Goal: Task Accomplishment & Management: Complete application form

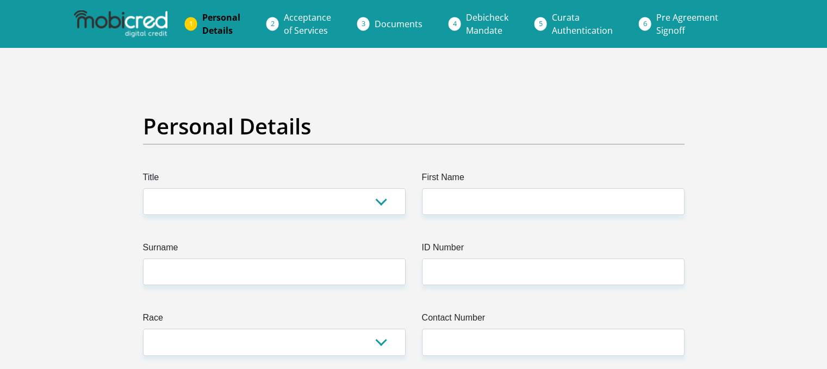
select select "Mr"
click at [143, 188] on select "Mr Ms Mrs Dr [PERSON_NAME]" at bounding box center [274, 201] width 263 height 27
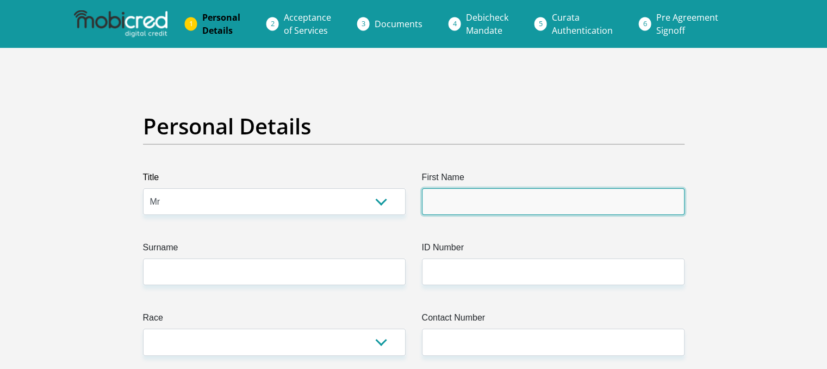
click at [456, 202] on input "First Name" at bounding box center [553, 201] width 263 height 27
type input "Tebogo"
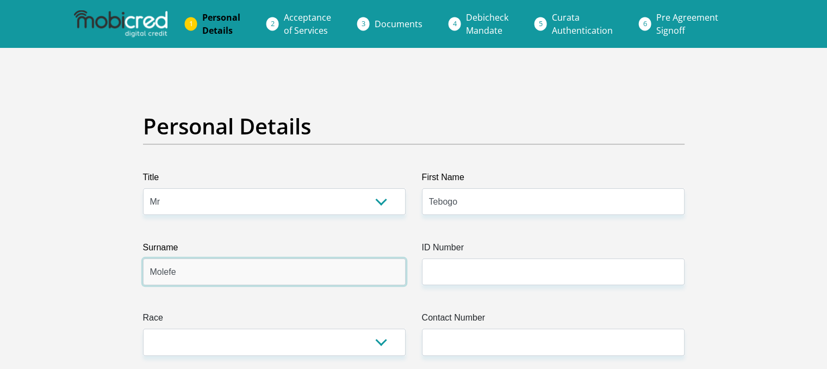
type input "Molefe"
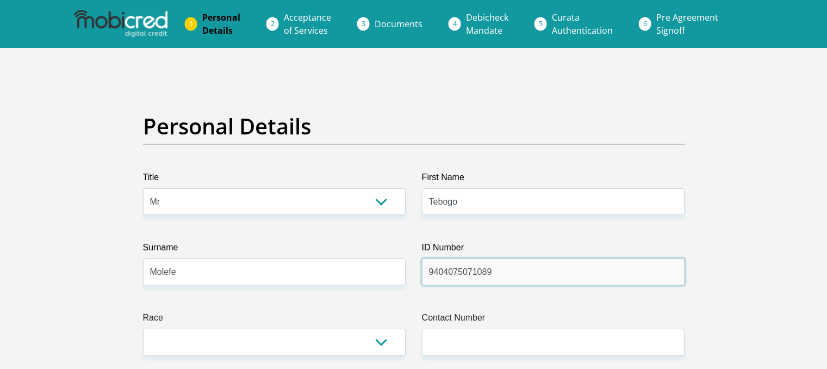
type input "9404075071089"
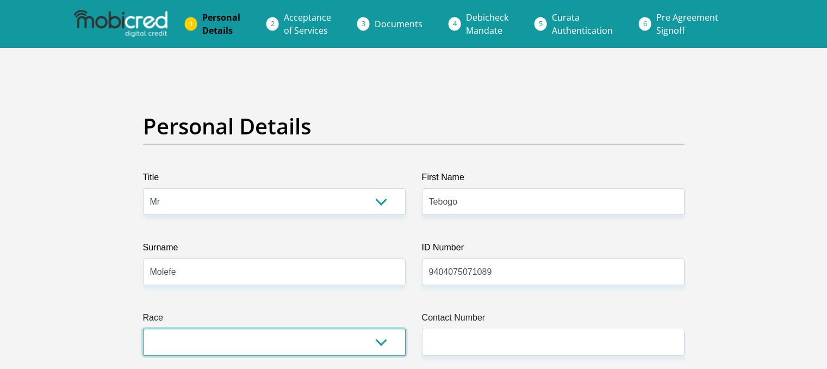
select select "1"
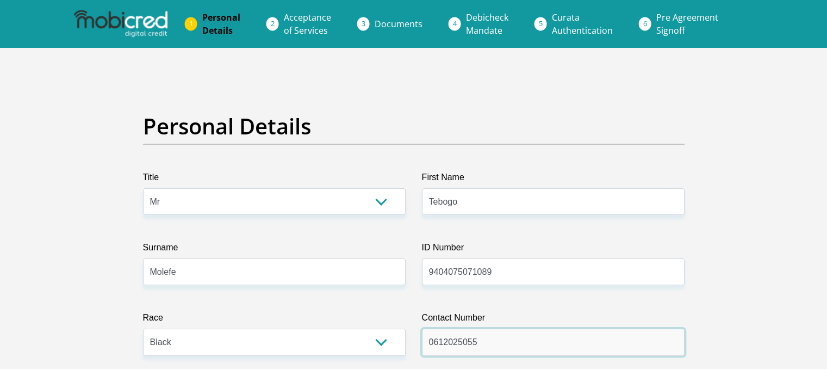
type input "0612025055"
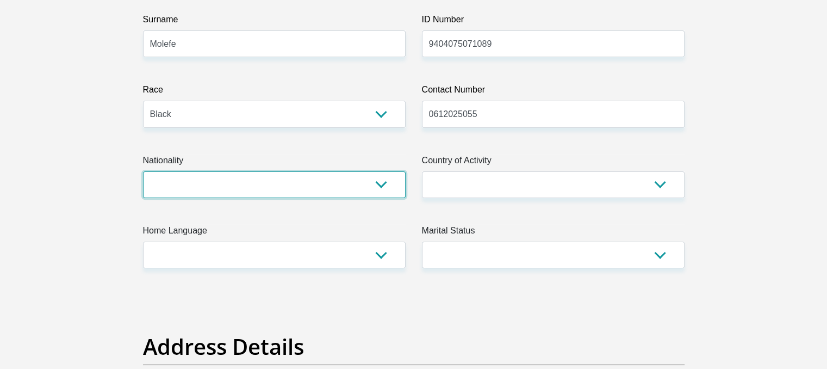
select select "ZAF"
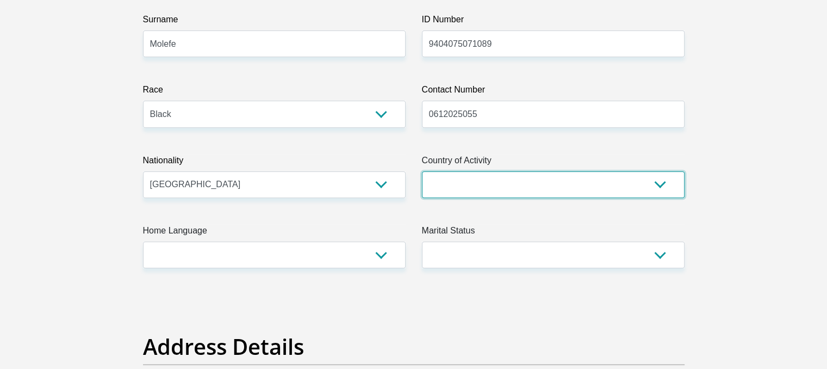
select select "ZAF"
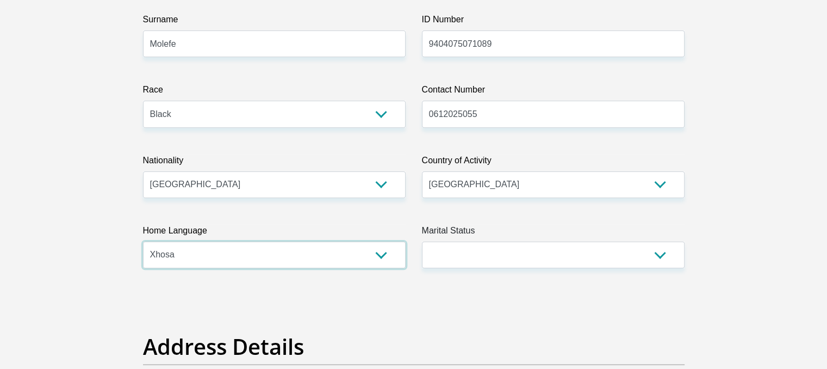
select select "[DATE]"
select select "2"
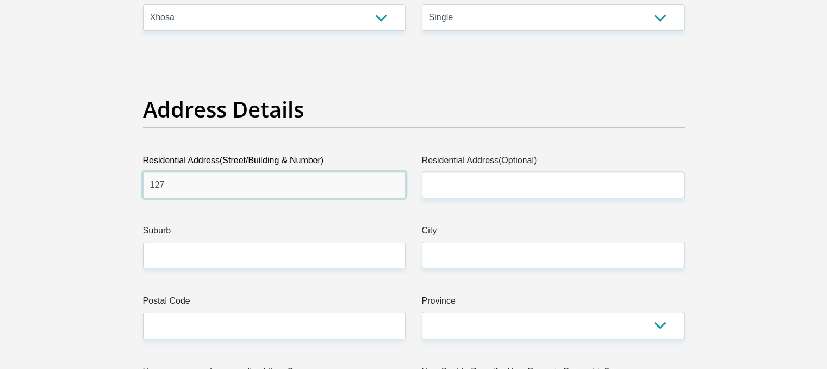
type input "127"
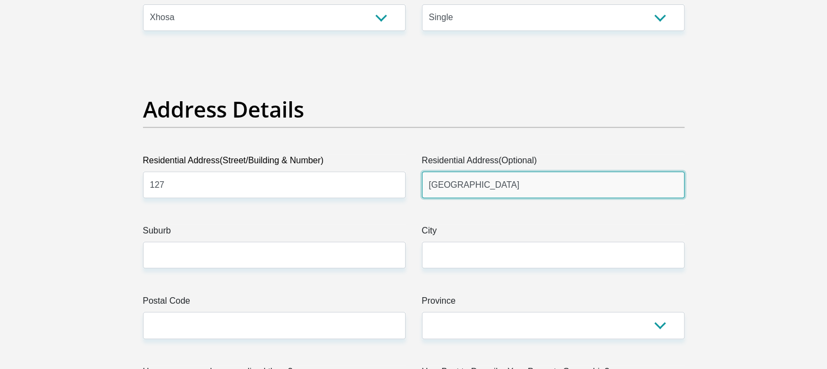
type input "[GEOGRAPHIC_DATA]"
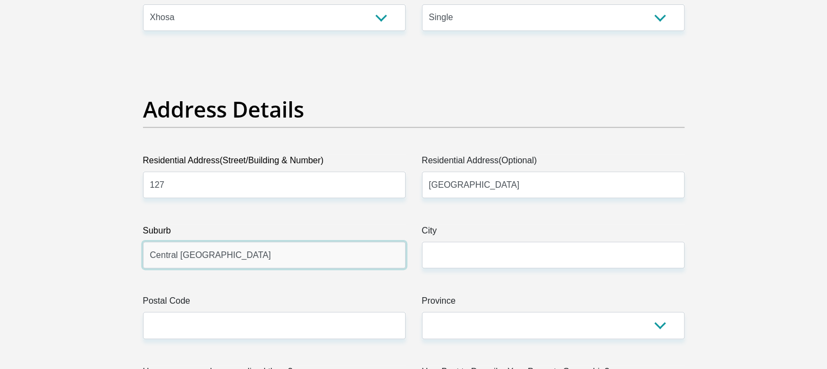
type input "Central [GEOGRAPHIC_DATA]"
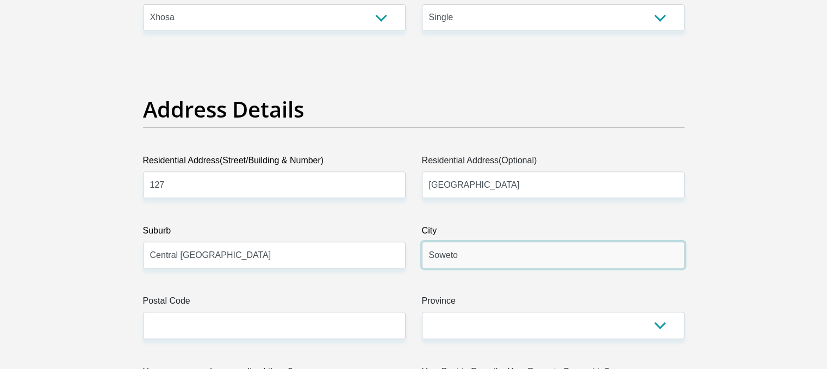
type input "Soweto"
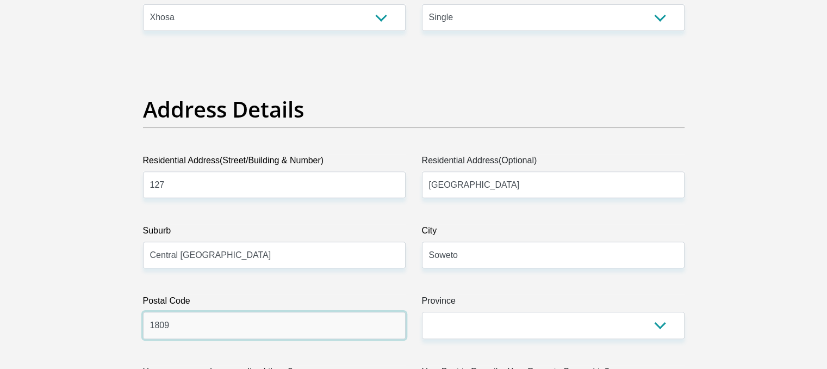
type input "1809"
select select "Gauteng"
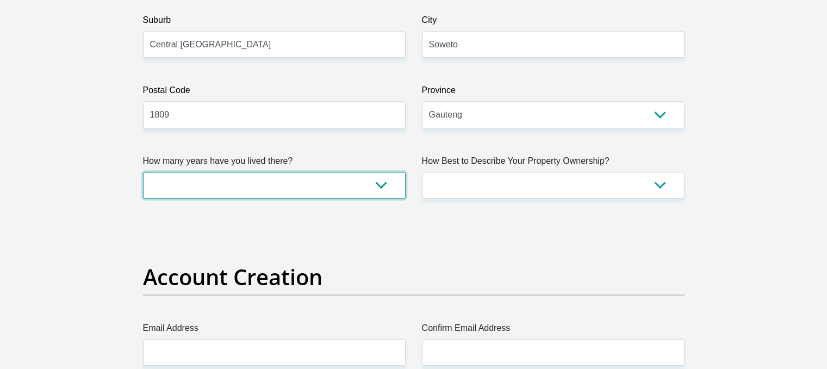
select select "0"
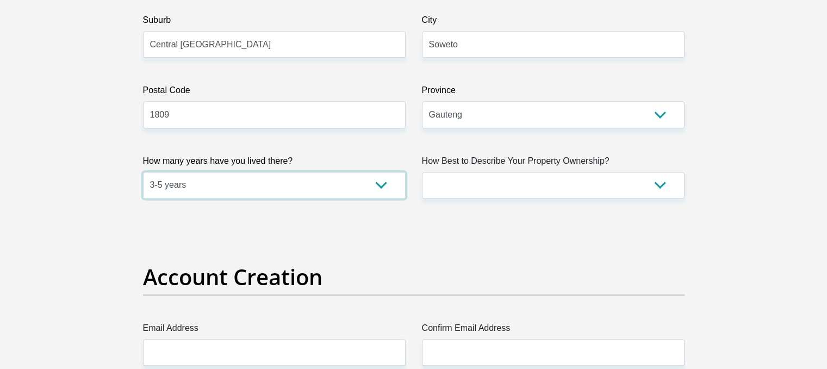
select select "5"
select select "parents"
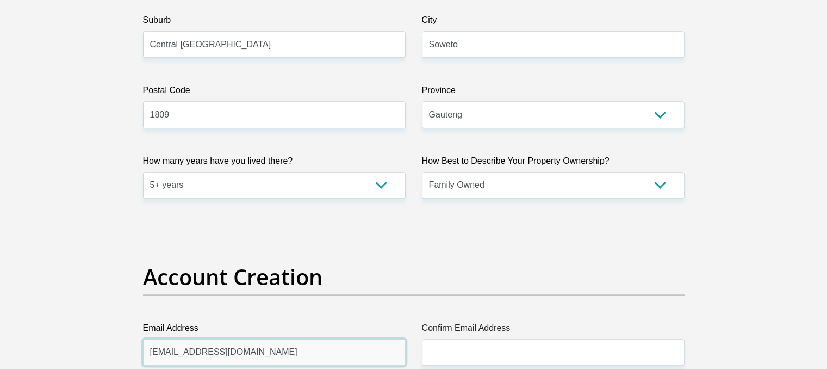
type input "[EMAIL_ADDRESS][DOMAIN_NAME]"
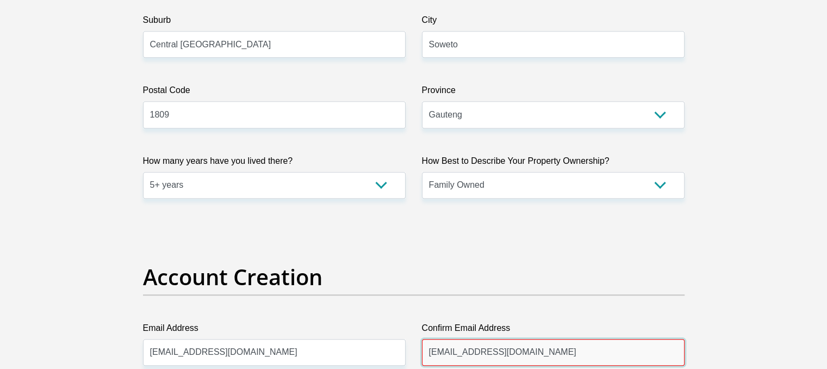
type input "[EMAIL_ADDRESS][DOMAIN_NAME]"
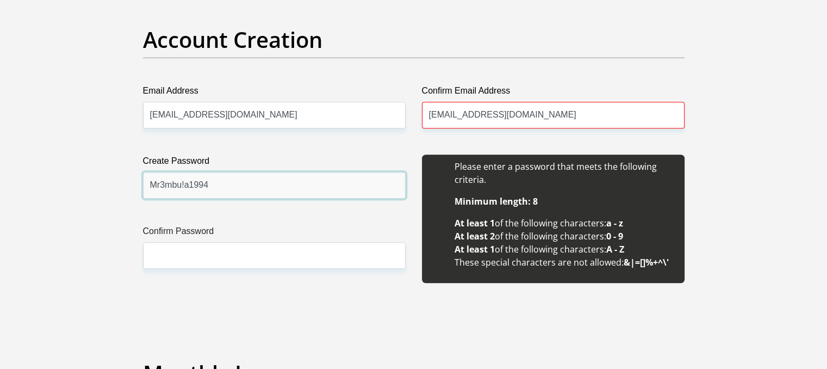
type input "Mr3mbu!a1994"
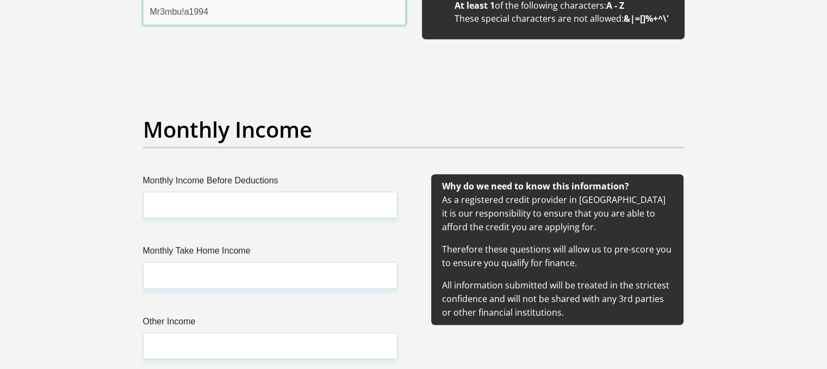
scroll to position [1159, 0]
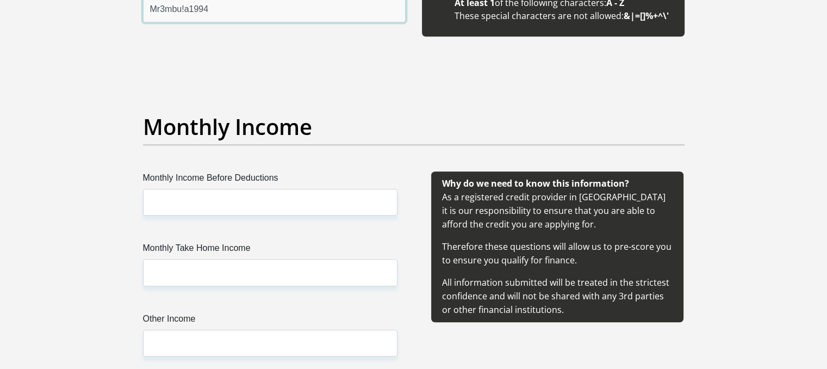
type input "Mr3mbu!a1994"
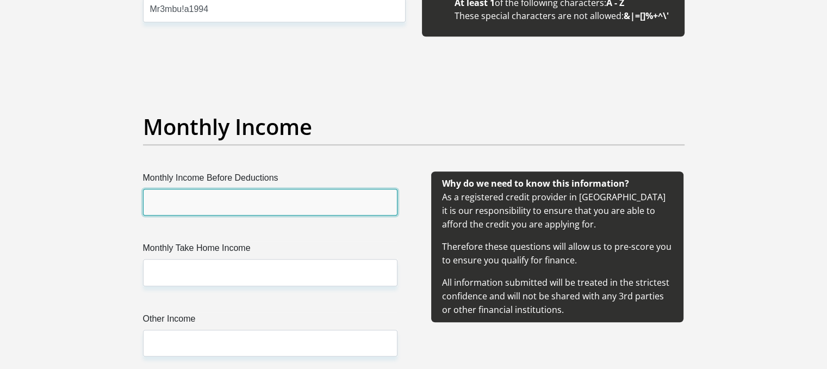
click at [241, 196] on input "Monthly Income Before Deductions" at bounding box center [270, 202] width 255 height 27
type input "33333"
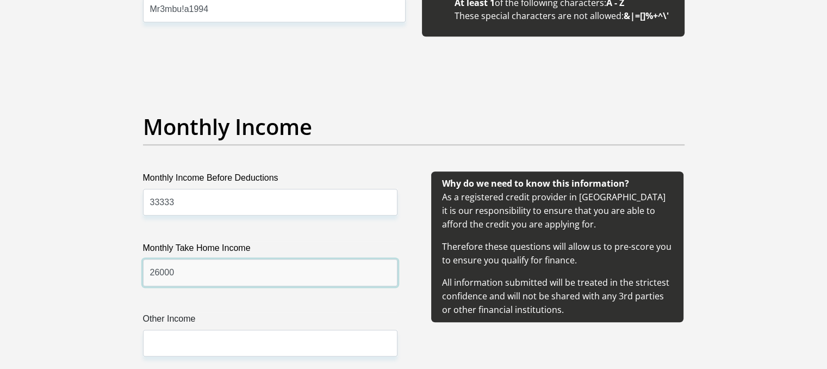
type input "26000"
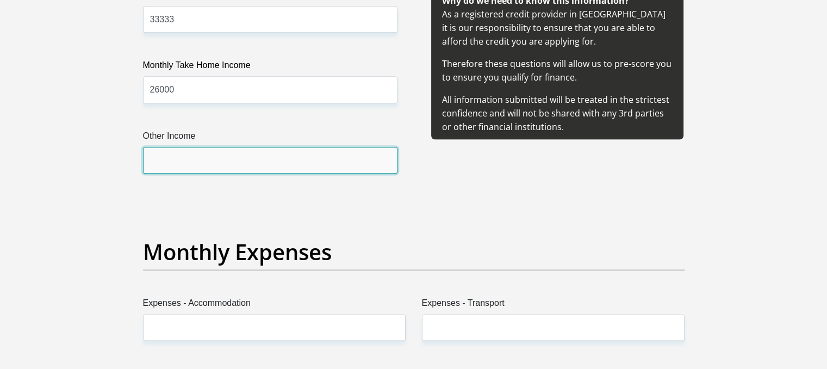
scroll to position [1346, 0]
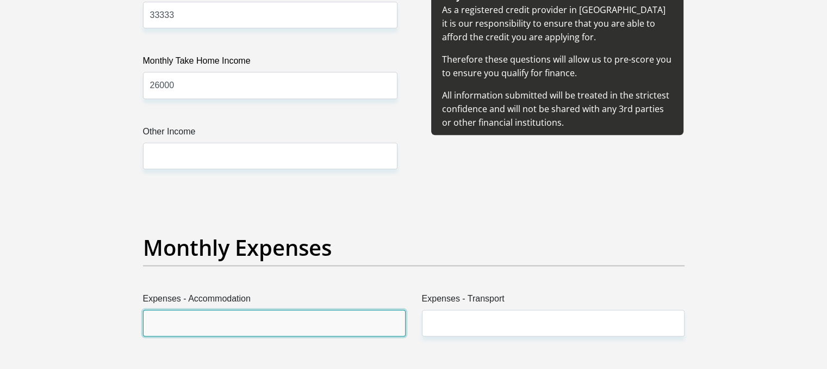
click at [221, 318] on input "Expenses - Accommodation" at bounding box center [274, 323] width 263 height 27
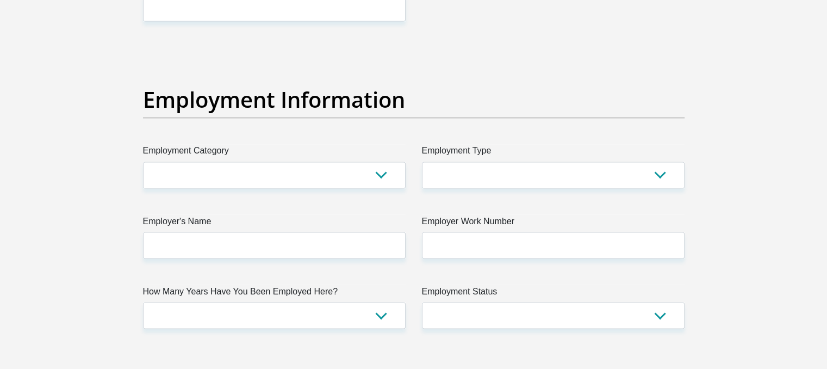
scroll to position [1899, 0]
click at [343, 188] on div "Title Mr Ms Mrs Dr [PERSON_NAME] First Name Tebogo Surname [PERSON_NAME] ID Num…" at bounding box center [414, 42] width 558 height 3540
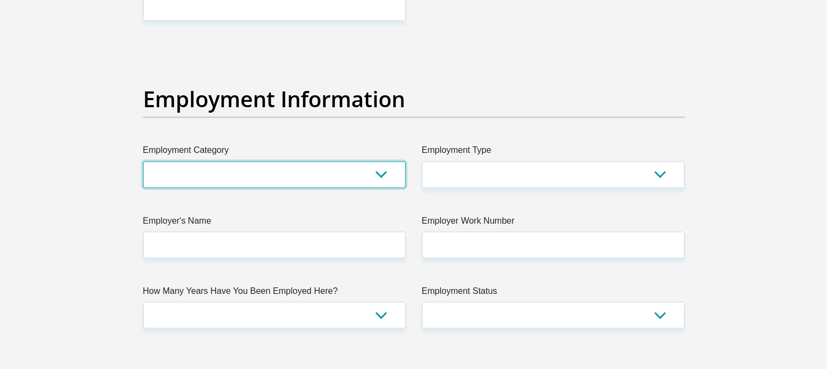
click at [348, 179] on select "AGRICULTURE ALCOHOL & TOBACCO CONSTRUCTION MATERIALS METALLURGY EQUIPMENT FOR R…" at bounding box center [274, 174] width 263 height 27
click at [485, 89] on h2 "Employment Information" at bounding box center [414, 99] width 542 height 26
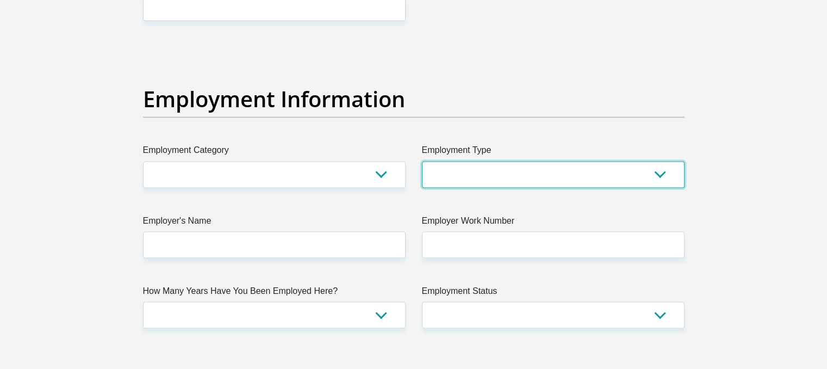
click at [659, 174] on select "College/Lecturer Craft Seller Creative Driver Executive Farmer Forces - Non Com…" at bounding box center [553, 174] width 263 height 27
click at [739, 152] on section "Personal Details Title Mr Ms Mrs Dr [PERSON_NAME] First Name Tebogo Surname [PE…" at bounding box center [413, 45] width 827 height 3792
click at [648, 170] on select "College/Lecturer Craft Seller Creative Driver Executive Farmer Forces - Non Com…" at bounding box center [553, 174] width 263 height 27
click at [702, 187] on div "Personal Details Title Mr Ms Mrs Dr [PERSON_NAME] First Name Tebogo Surname [PE…" at bounding box center [414, 45] width 620 height 3714
click at [670, 167] on select "College/Lecturer Craft Seller Creative Driver Executive Farmer Forces - Non Com…" at bounding box center [553, 174] width 263 height 27
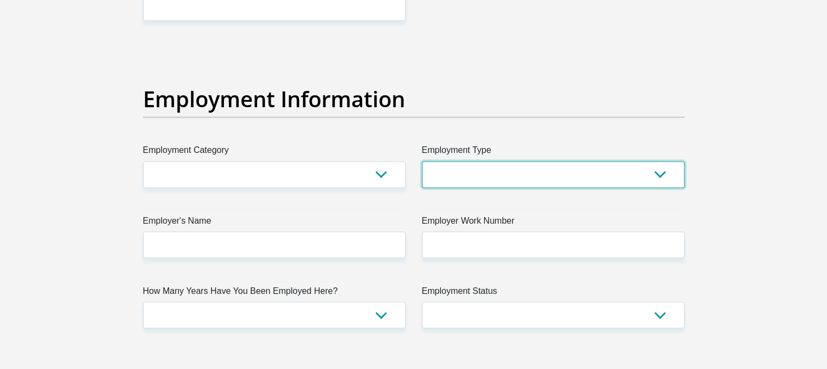
select select "Licenced Professional"
click at [422, 161] on select "College/Lecturer Craft Seller Creative Driver Executive Farmer Forces - Non Com…" at bounding box center [553, 174] width 263 height 27
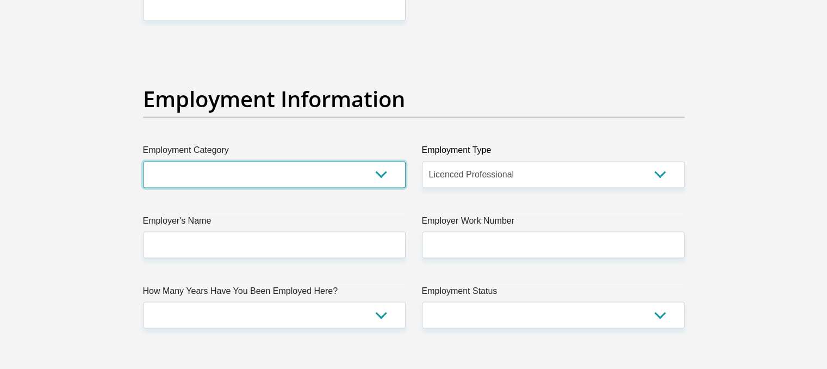
click at [389, 165] on select "AGRICULTURE ALCOHOL & TOBACCO CONSTRUCTION MATERIALS METALLURGY EQUIPMENT FOR R…" at bounding box center [274, 174] width 263 height 27
select select "71"
click at [143, 161] on select "AGRICULTURE ALCOHOL & TOBACCO CONSTRUCTION MATERIALS METALLURGY EQUIPMENT FOR R…" at bounding box center [274, 174] width 263 height 27
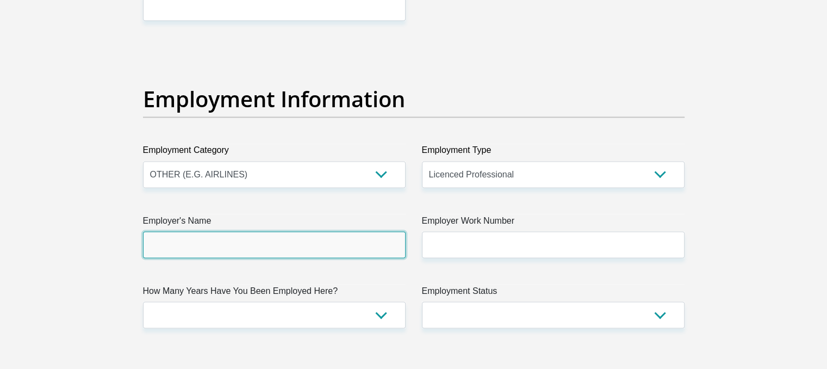
click at [185, 249] on input "Employer's Name" at bounding box center [274, 244] width 263 height 27
type input "advtech"
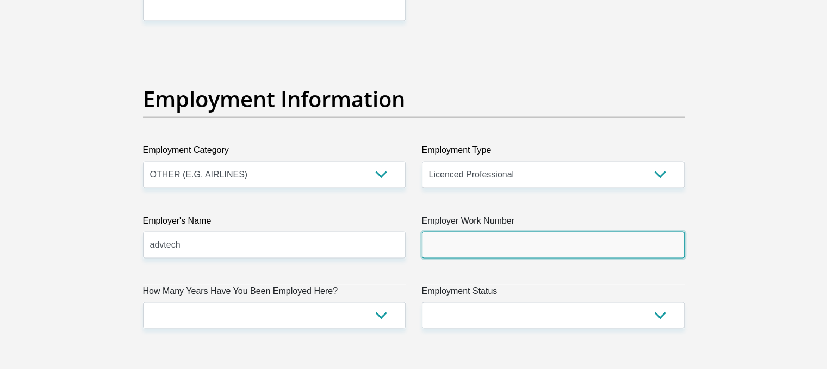
click at [481, 237] on input "Employer Work Number" at bounding box center [553, 244] width 263 height 27
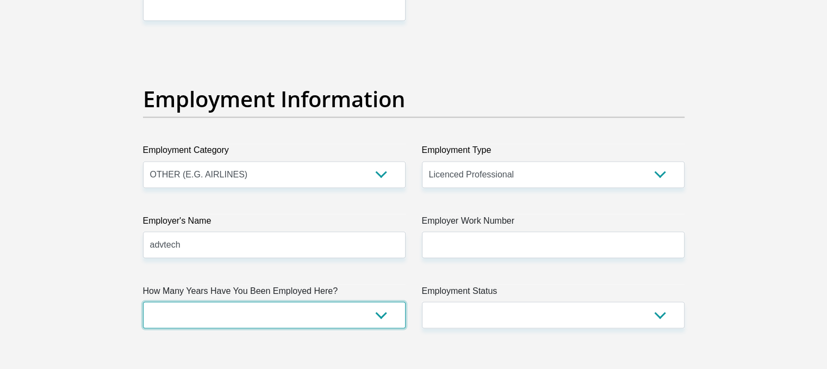
click at [393, 318] on select "less than 1 year 1-3 years 3-5 years 5+ years" at bounding box center [274, 314] width 263 height 27
select select "48"
click at [143, 301] on select "less than 1 year 1-3 years 3-5 years 5+ years" at bounding box center [274, 314] width 263 height 27
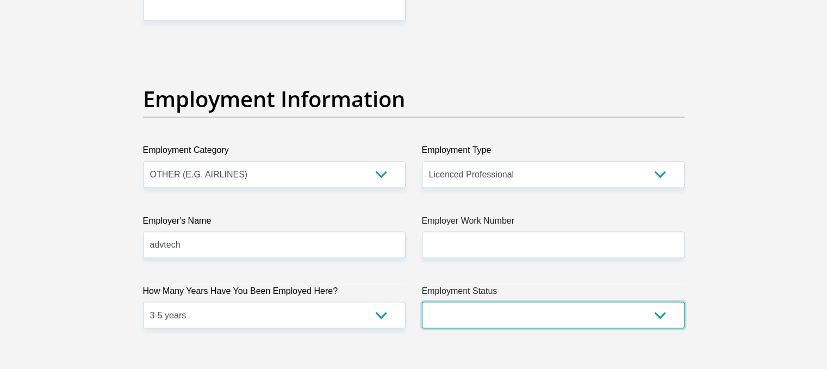
click at [568, 314] on select "Permanent/Full-time Part-time/Casual [DEMOGRAPHIC_DATA] Worker Self-Employed Ho…" at bounding box center [553, 314] width 263 height 27
select select "1"
click at [422, 301] on select "Permanent/Full-time Part-time/Casual [DEMOGRAPHIC_DATA] Worker Self-Employed Ho…" at bounding box center [553, 314] width 263 height 27
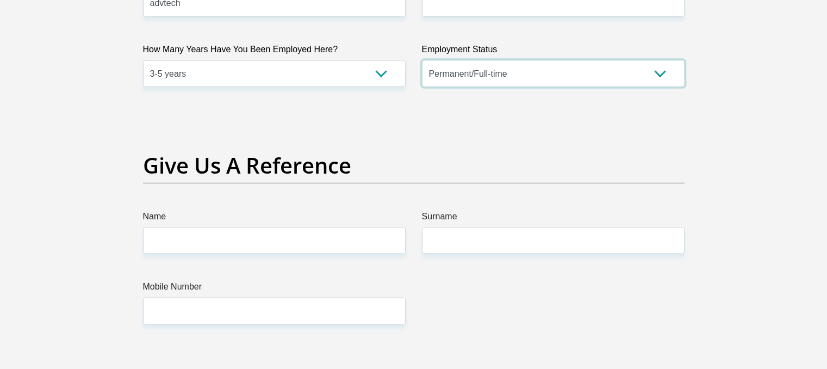
scroll to position [2141, 0]
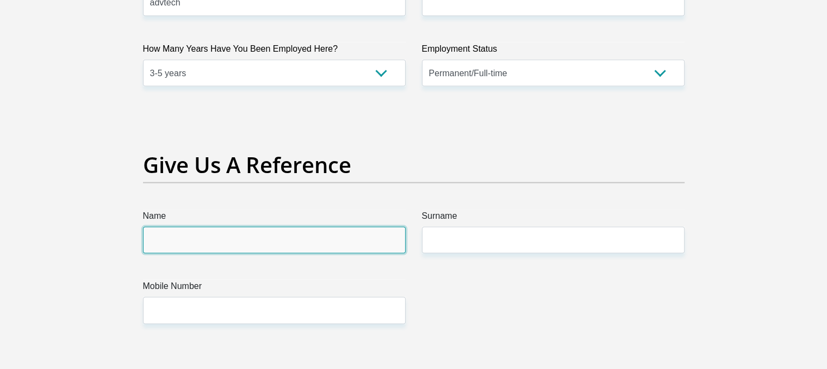
click at [300, 244] on input "Name" at bounding box center [274, 240] width 263 height 27
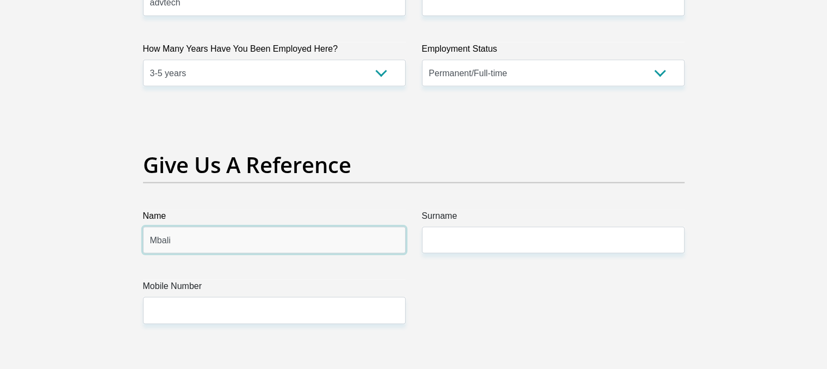
type input "Mbali"
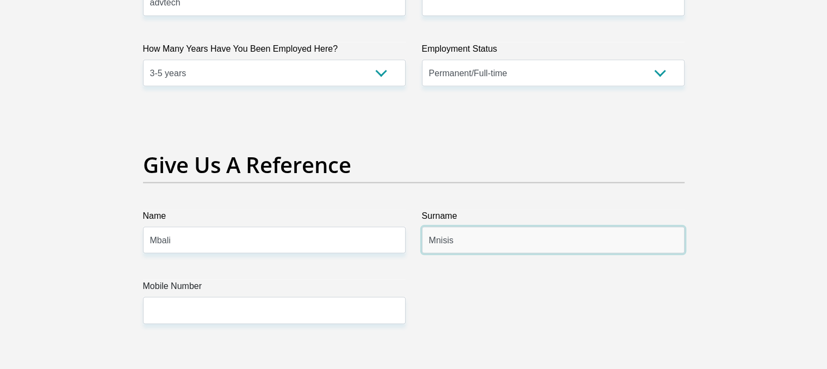
click at [531, 238] on input "Mnisis" at bounding box center [553, 240] width 263 height 27
type input "Mnisi"
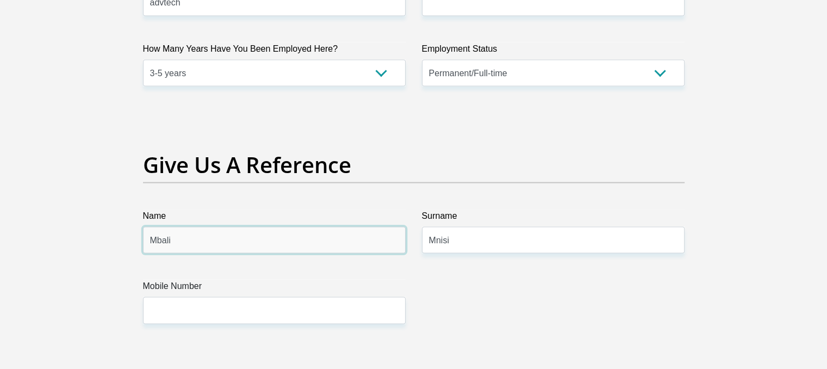
click at [227, 246] on input "Mbali" at bounding box center [274, 240] width 263 height 27
type input "M"
type input "[PERSON_NAME]"
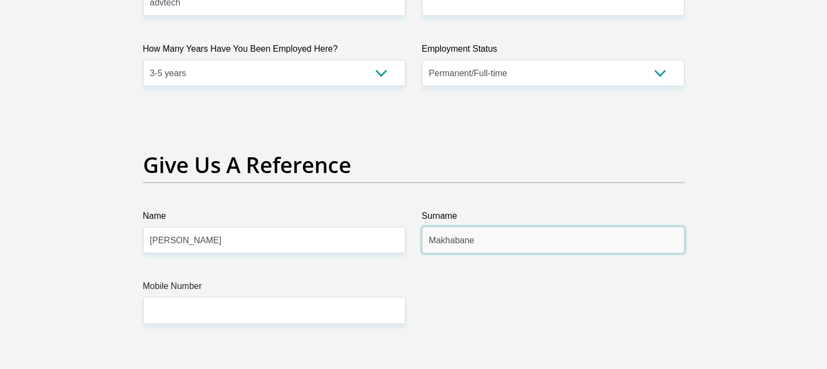
type input "Makhabane"
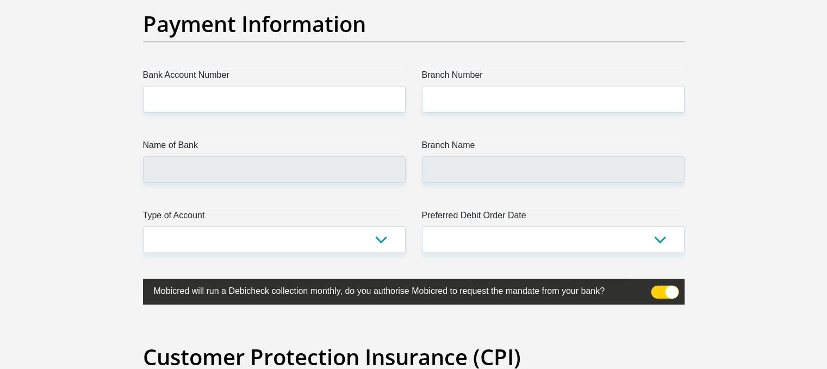
scroll to position [2520, 0]
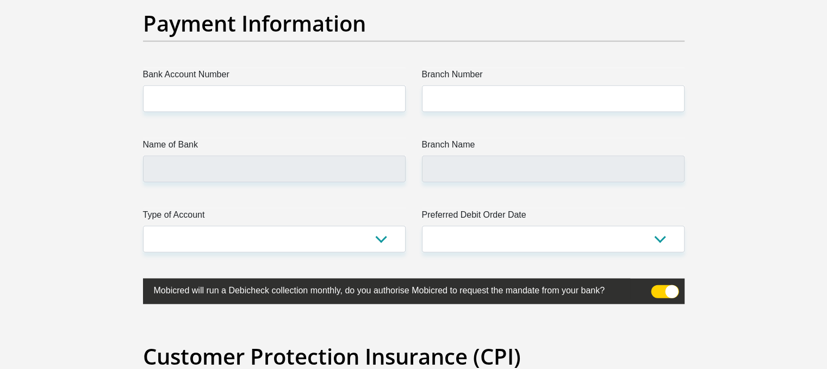
type input "0785889796"
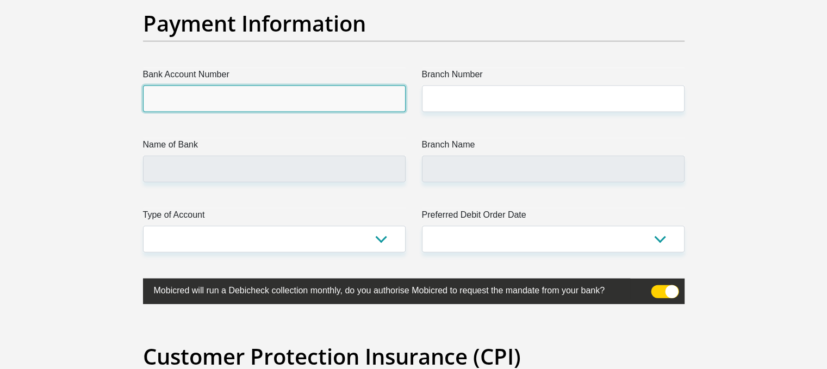
click at [211, 95] on input "Bank Account Number" at bounding box center [274, 98] width 263 height 27
type input "1482827830"
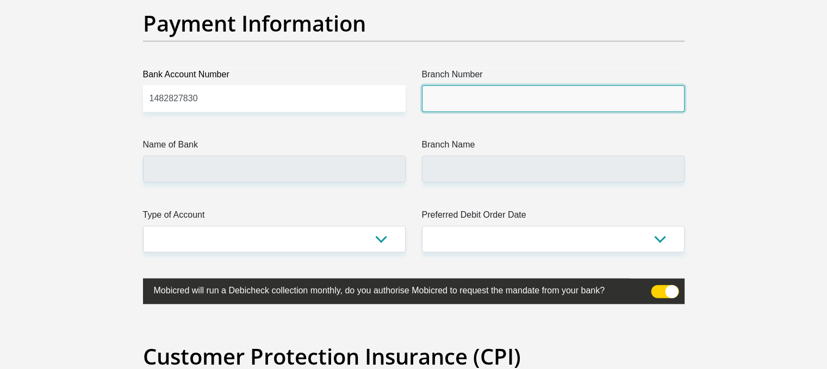
click at [461, 101] on input "Branch Number" at bounding box center [553, 98] width 263 height 27
type input "470010"
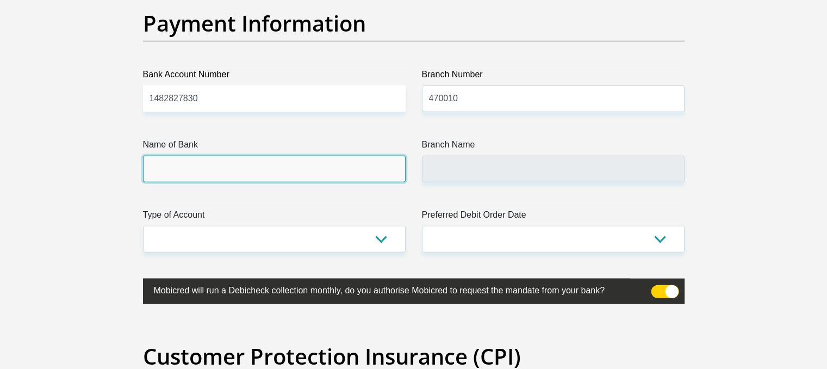
click at [320, 169] on input "Name of Bank" at bounding box center [274, 169] width 263 height 27
type input "CAPITEC BANK LIMITED"
type input "CAPITEC BANK CPC"
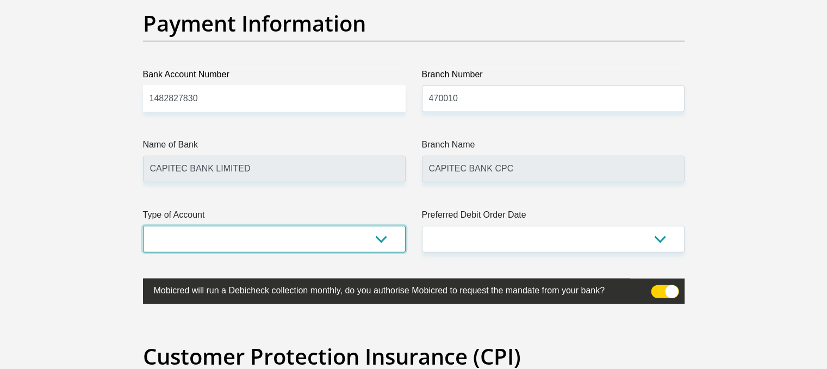
click at [366, 228] on select "Cheque Savings" at bounding box center [274, 239] width 263 height 27
select select "SAV"
click at [143, 226] on select "Cheque Savings" at bounding box center [274, 239] width 263 height 27
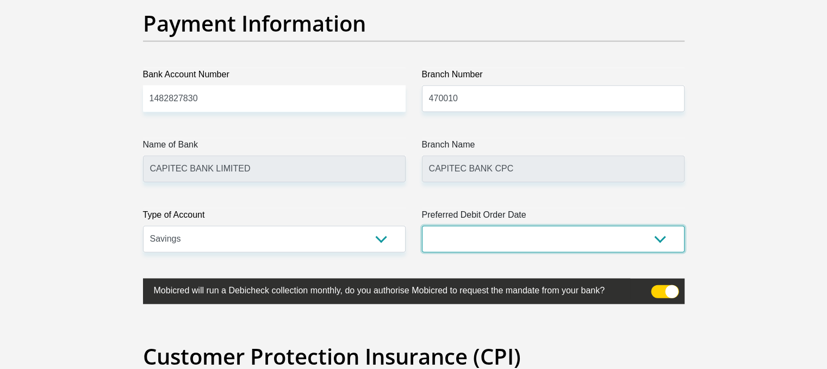
click at [538, 238] on select "1st 2nd 3rd 4th 5th 7th 18th 19th 20th 21st 22nd 23rd 24th 25th 26th 27th 28th …" at bounding box center [553, 239] width 263 height 27
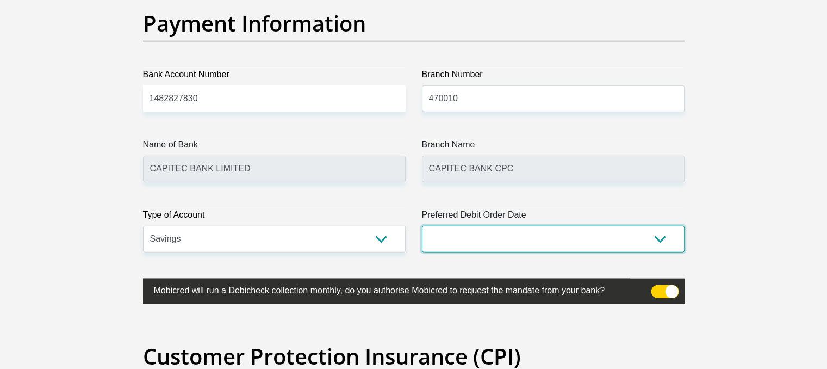
click at [651, 245] on select "1st 2nd 3rd 4th 5th 7th 18th 19th 20th 21st 22nd 23rd 24th 25th 26th 27th 28th …" at bounding box center [553, 239] width 263 height 27
select select "25"
click at [422, 226] on select "1st 2nd 3rd 4th 5th 7th 18th 19th 20th 21st 22nd 23rd 24th 25th 26th 27th 28th …" at bounding box center [553, 239] width 263 height 27
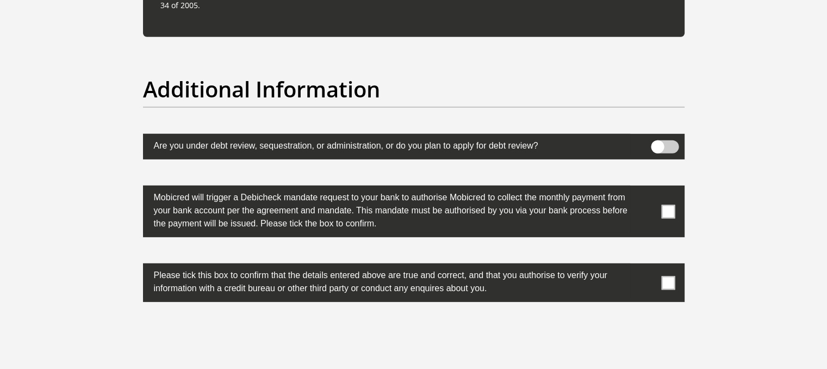
scroll to position [3342, 0]
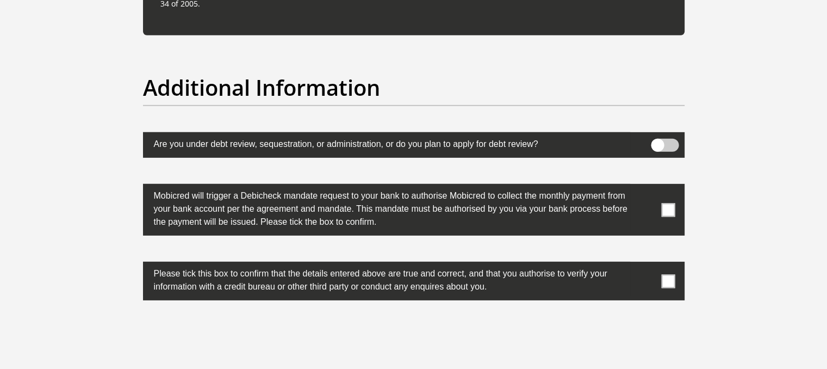
click at [668, 139] on span at bounding box center [665, 145] width 28 height 13
click at [658, 141] on input "checkbox" at bounding box center [658, 141] width 0 height 0
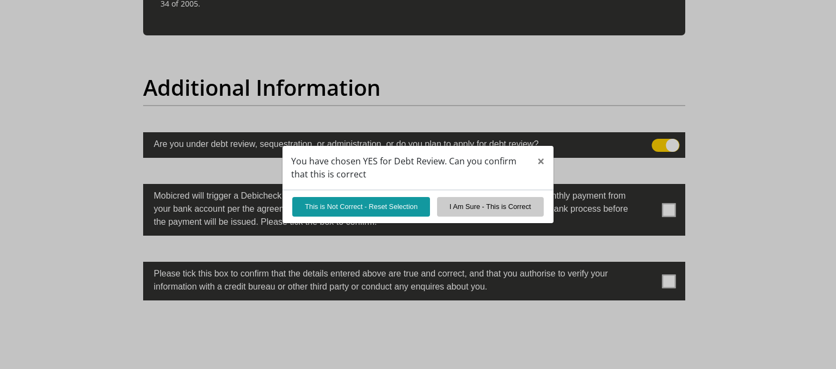
click at [668, 139] on div "You have chosen YES for Debt Review. Can you confirm that this is correct × Thi…" at bounding box center [418, 184] width 836 height 369
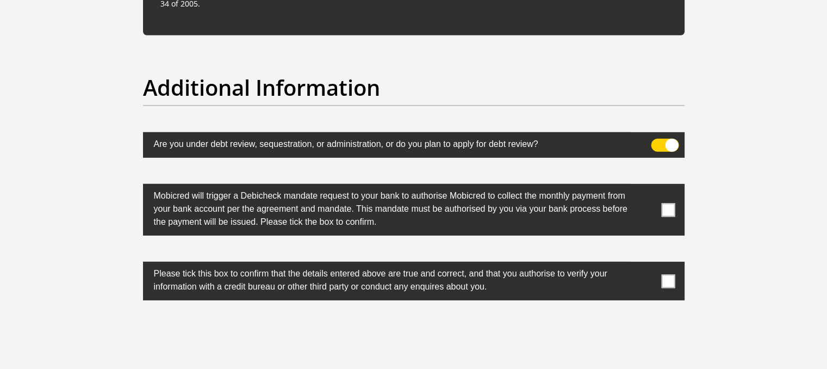
click at [666, 145] on span at bounding box center [665, 145] width 28 height 13
click at [658, 141] on input "checkbox" at bounding box center [658, 141] width 0 height 0
click at [668, 205] on span at bounding box center [669, 210] width 14 height 14
click at [647, 187] on input "checkbox" at bounding box center [647, 187] width 0 height 0
click at [667, 283] on span at bounding box center [669, 281] width 14 height 14
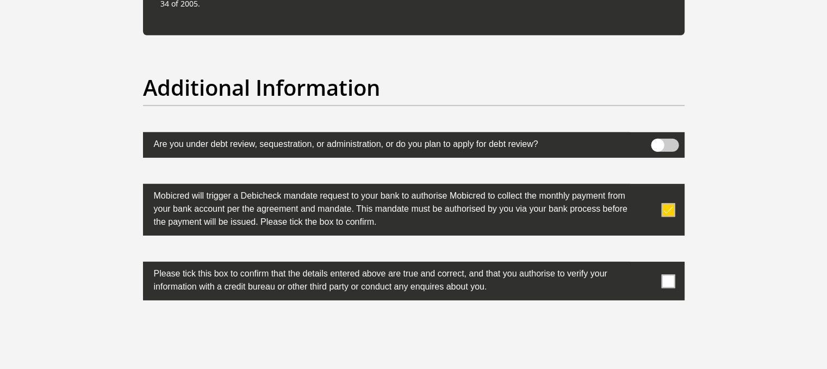
click at [647, 264] on input "checkbox" at bounding box center [647, 264] width 0 height 0
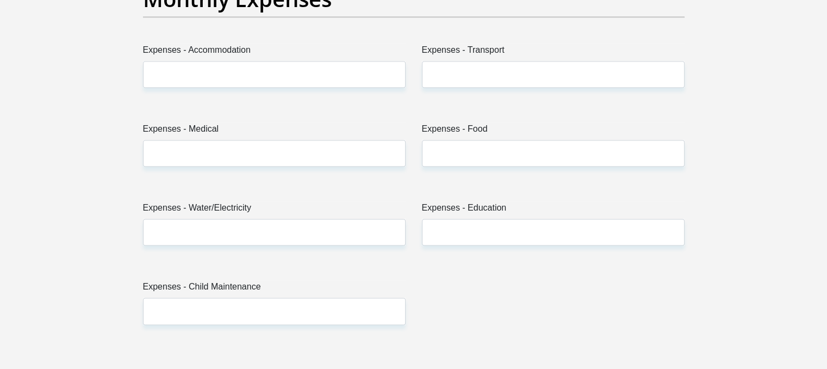
scroll to position [1597, 0]
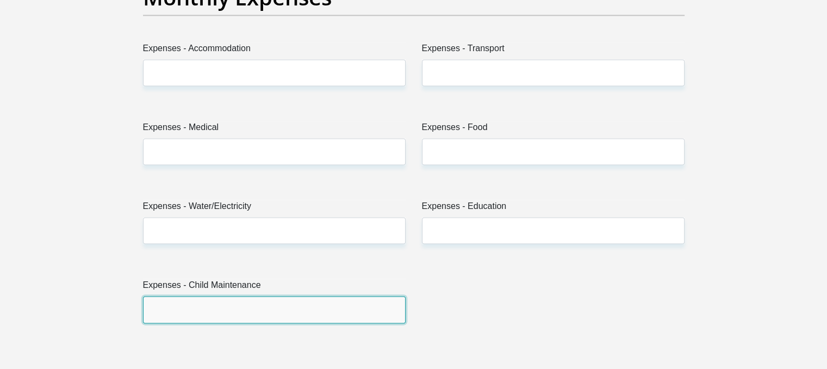
click at [251, 301] on input "Expenses - Child Maintenance" at bounding box center [274, 309] width 263 height 27
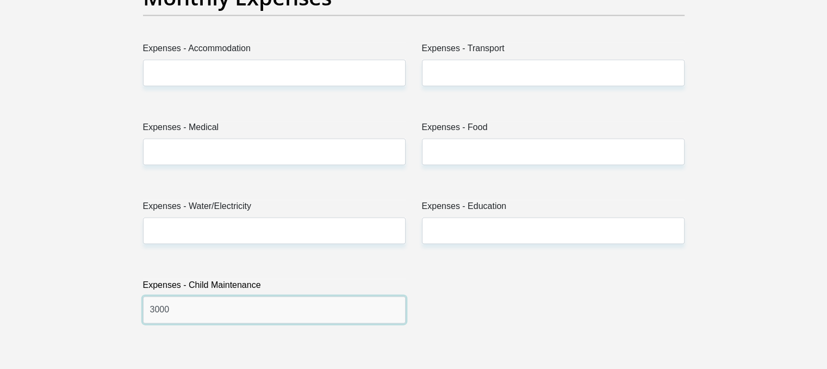
type input "3000"
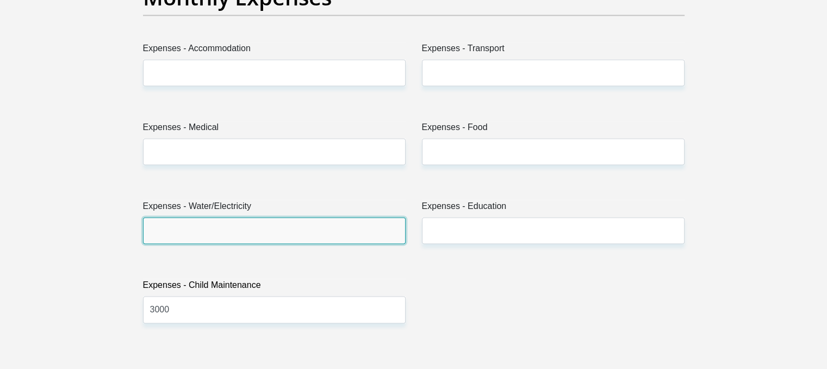
click at [222, 228] on input "Expenses - Water/Electricity" at bounding box center [274, 230] width 263 height 27
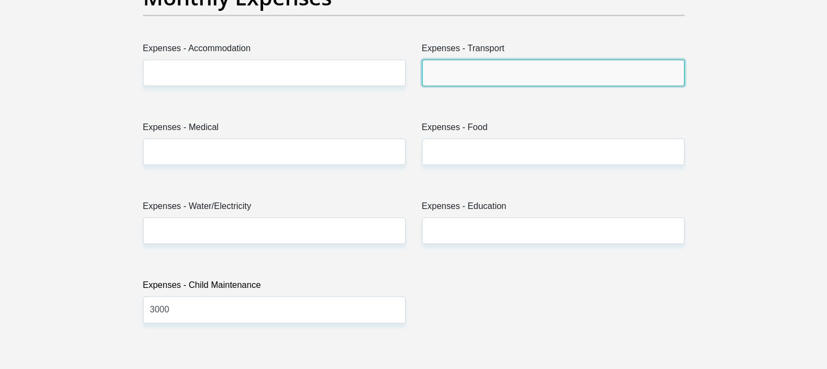
click at [453, 77] on input "Expenses - Transport" at bounding box center [553, 72] width 263 height 27
type input "3000"
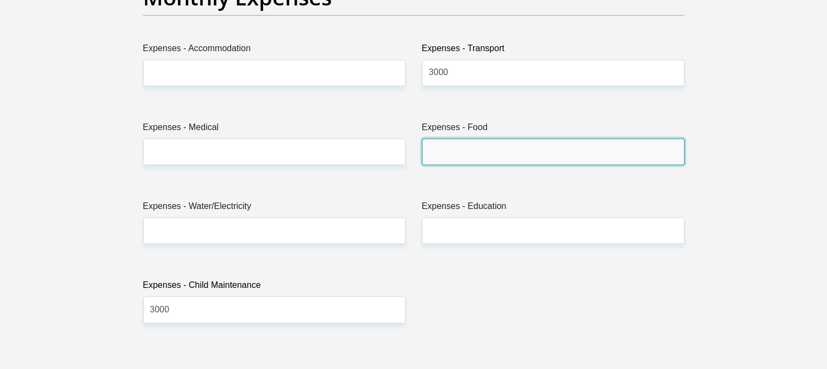
click at [469, 145] on input "Expenses - Food" at bounding box center [553, 151] width 263 height 27
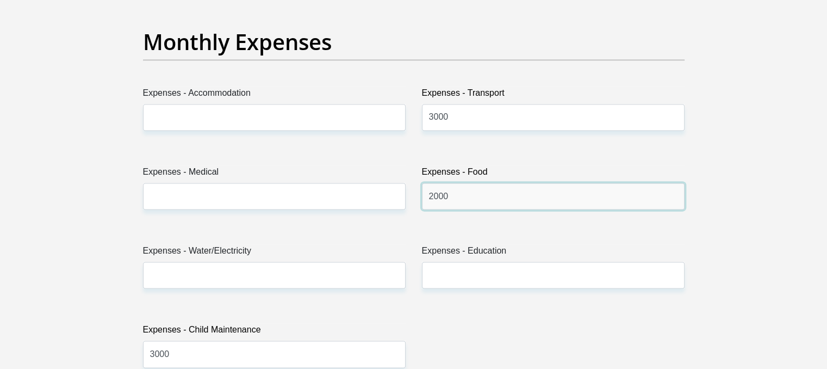
scroll to position [1552, 0]
type input "2000"
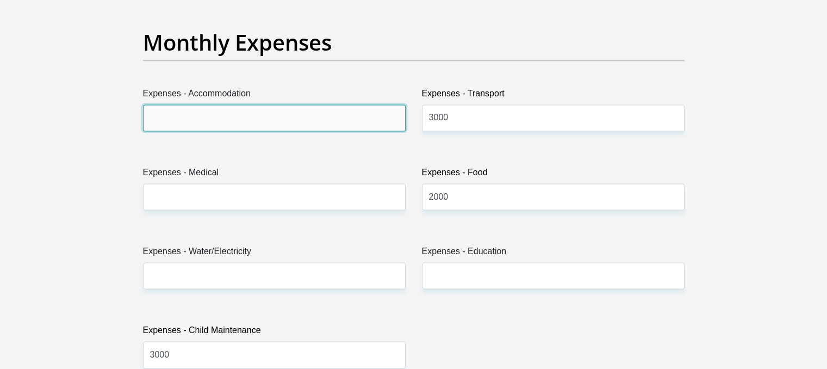
click at [266, 105] on input "Expenses - Accommodation" at bounding box center [274, 117] width 263 height 27
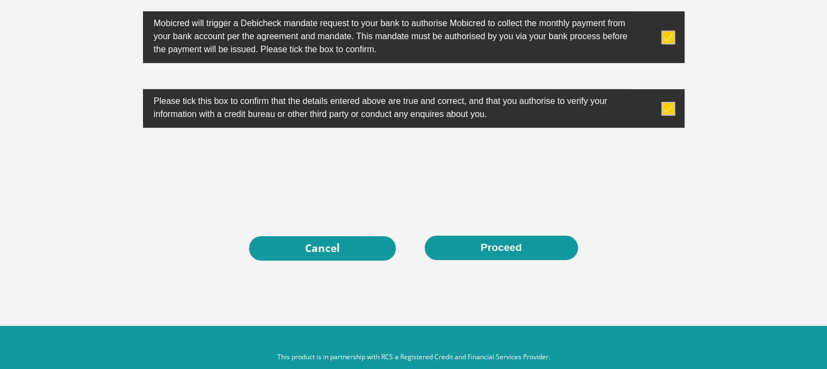
scroll to position [3514, 0]
type input "6500"
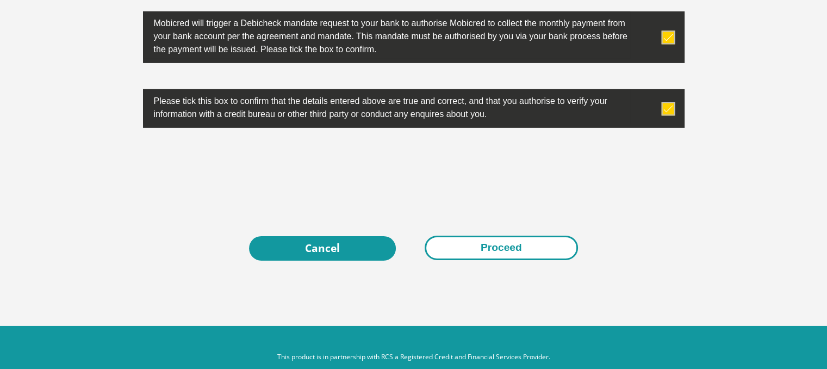
click at [454, 238] on button "Proceed" at bounding box center [501, 248] width 153 height 24
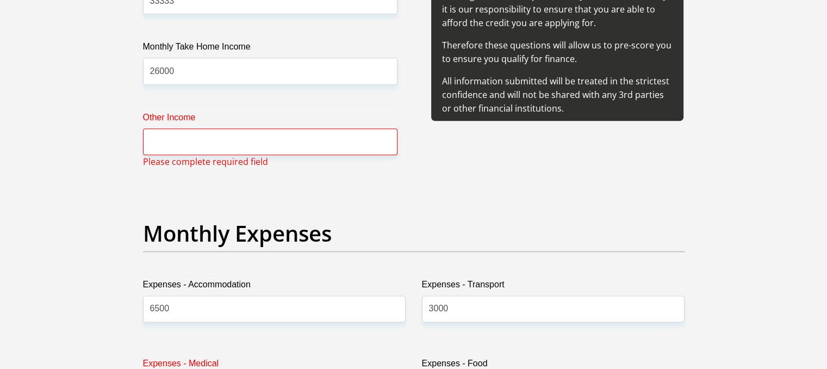
scroll to position [1372, 0]
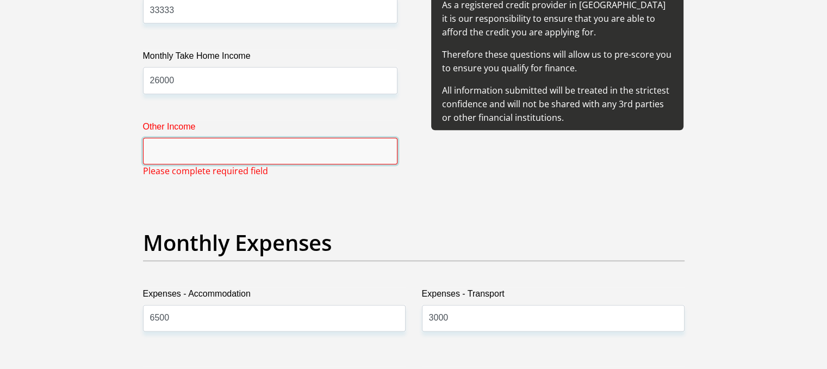
click at [264, 152] on input "Other Income" at bounding box center [270, 151] width 255 height 27
type input "0"
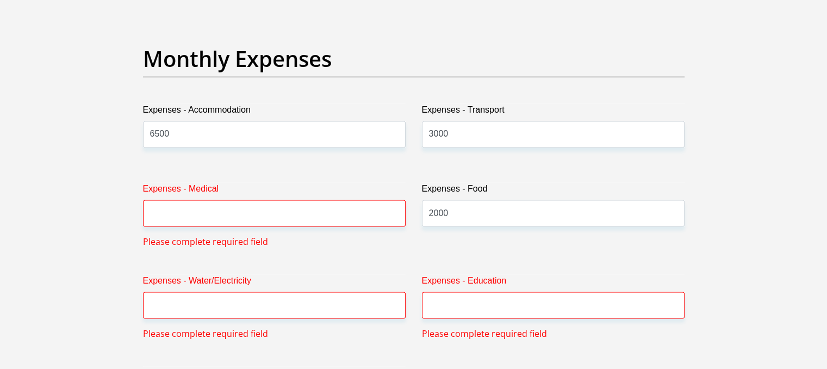
scroll to position [1560, 0]
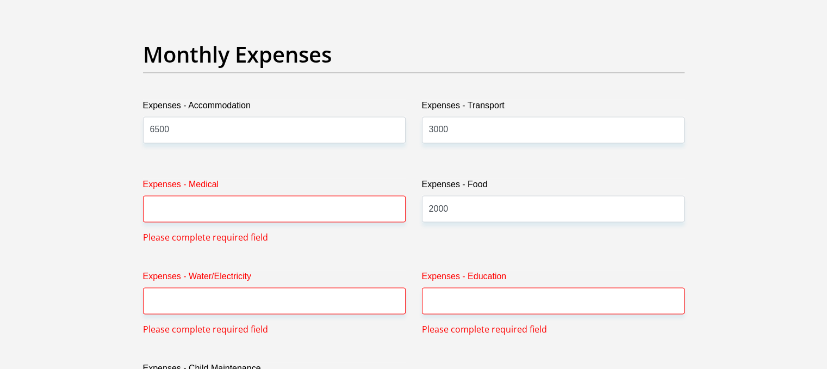
type input "1000"
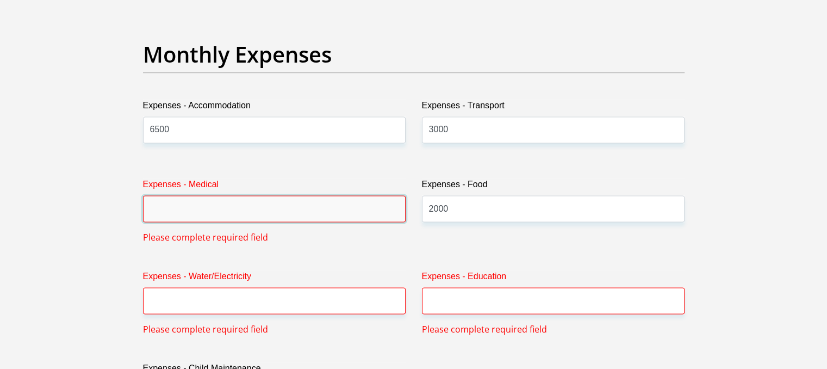
click at [231, 203] on input "Expenses - Medical" at bounding box center [274, 208] width 263 height 27
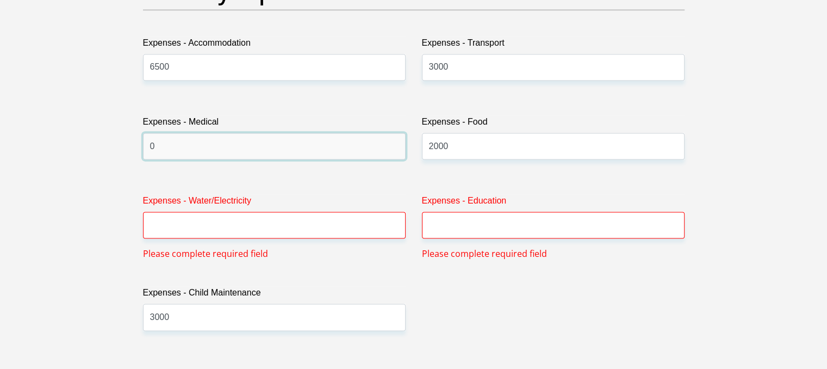
scroll to position [1623, 0]
type input "0"
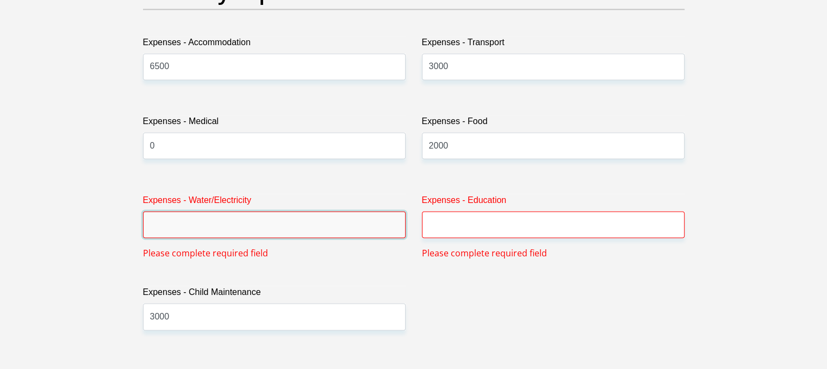
click at [213, 220] on input "Expenses - Water/Electricity" at bounding box center [274, 224] width 263 height 27
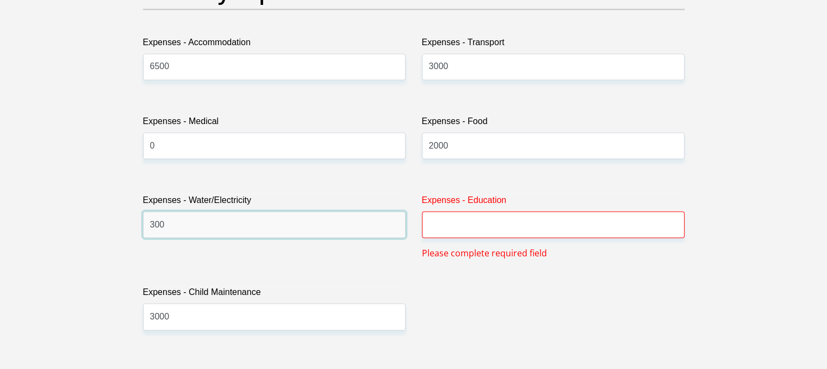
type input "300"
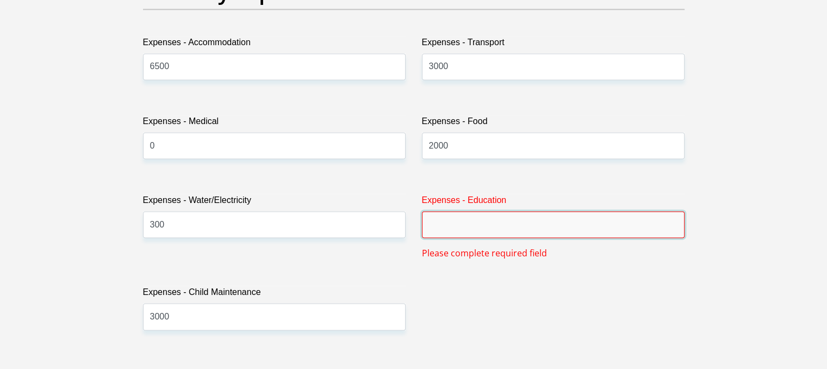
click at [591, 219] on input "Expenses - Education" at bounding box center [553, 224] width 263 height 27
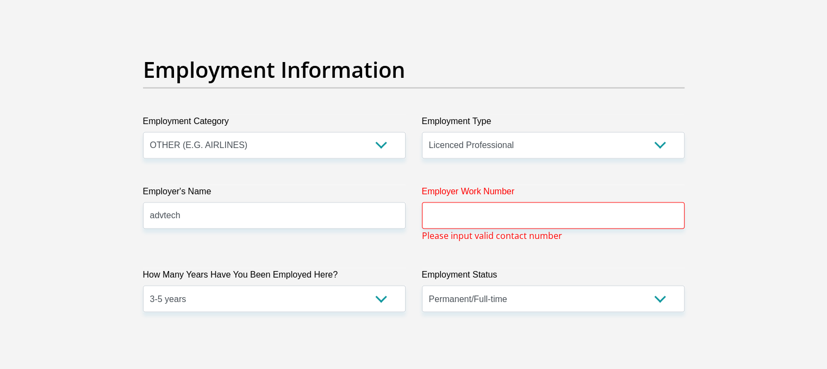
scroll to position [1960, 0]
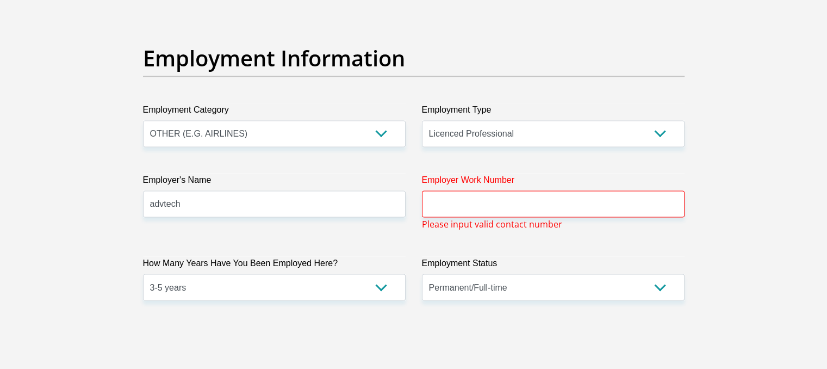
type input "0"
click at [601, 205] on input "Employer Work Number" at bounding box center [553, 203] width 263 height 27
